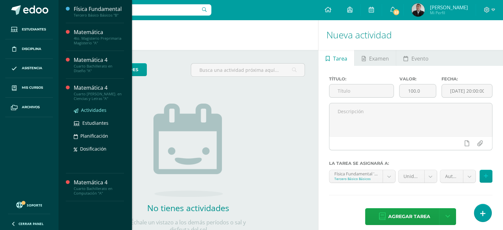
click at [96, 108] on span "Actividades" at bounding box center [93, 110] width 25 height 6
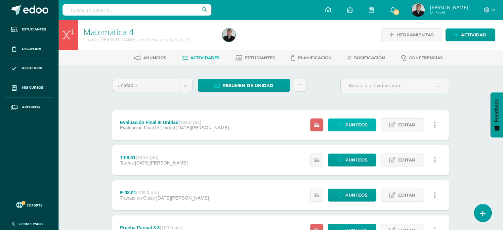
click at [357, 123] on span "Punteos" at bounding box center [356, 125] width 22 height 12
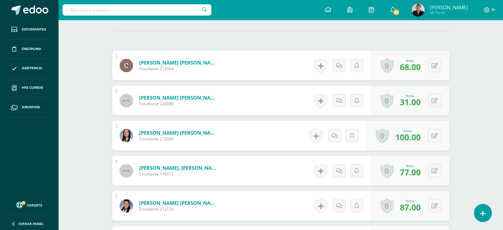
scroll to position [209, 0]
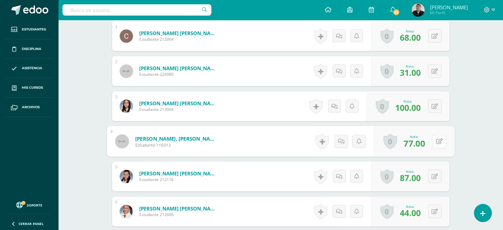
click at [433, 141] on button at bounding box center [439, 141] width 14 height 14
type input "79"
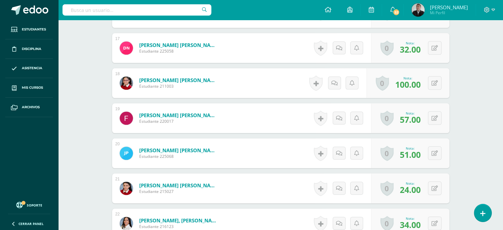
scroll to position [762, 0]
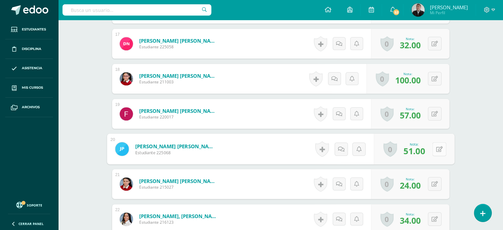
click at [432, 150] on button at bounding box center [439, 149] width 14 height 14
click at [432, 149] on button at bounding box center [439, 149] width 14 height 14
type input "53"
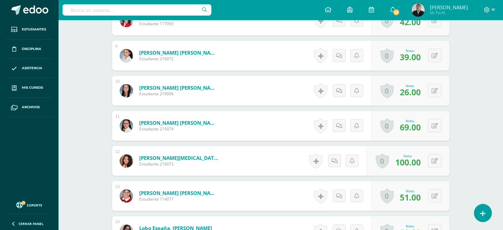
scroll to position [427, 0]
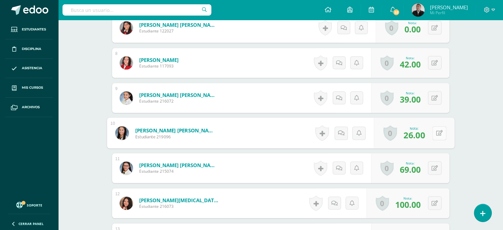
click at [439, 133] on button at bounding box center [439, 133] width 14 height 14
type input "28"
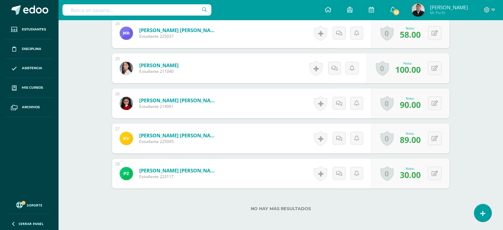
scroll to position [1018, 0]
